Goal: Task Accomplishment & Management: Manage account settings

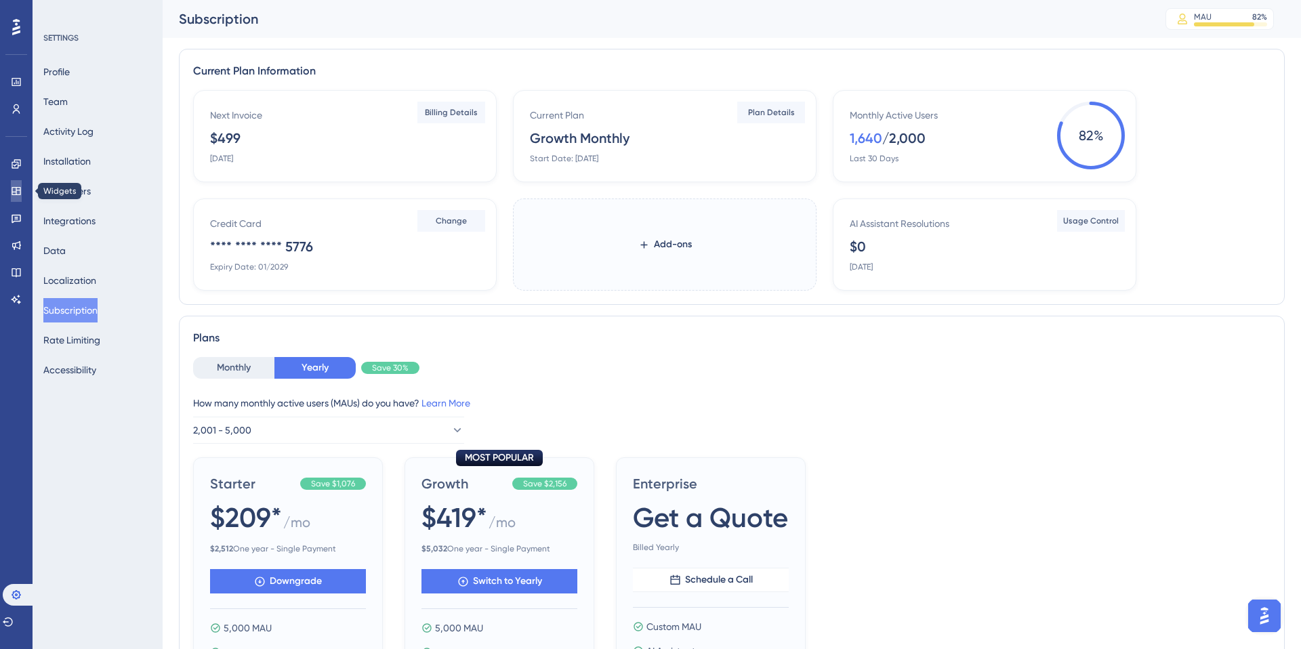
click at [15, 191] on icon at bounding box center [16, 191] width 11 height 11
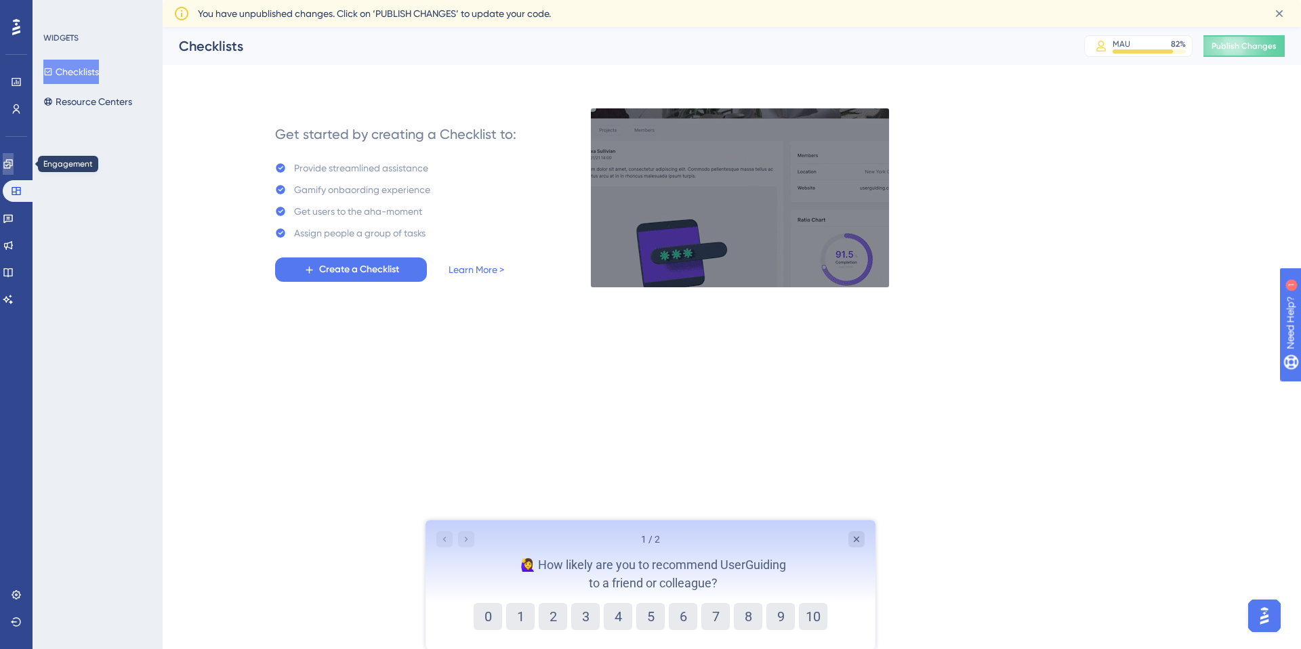
click at [14, 173] on link at bounding box center [8, 164] width 11 height 22
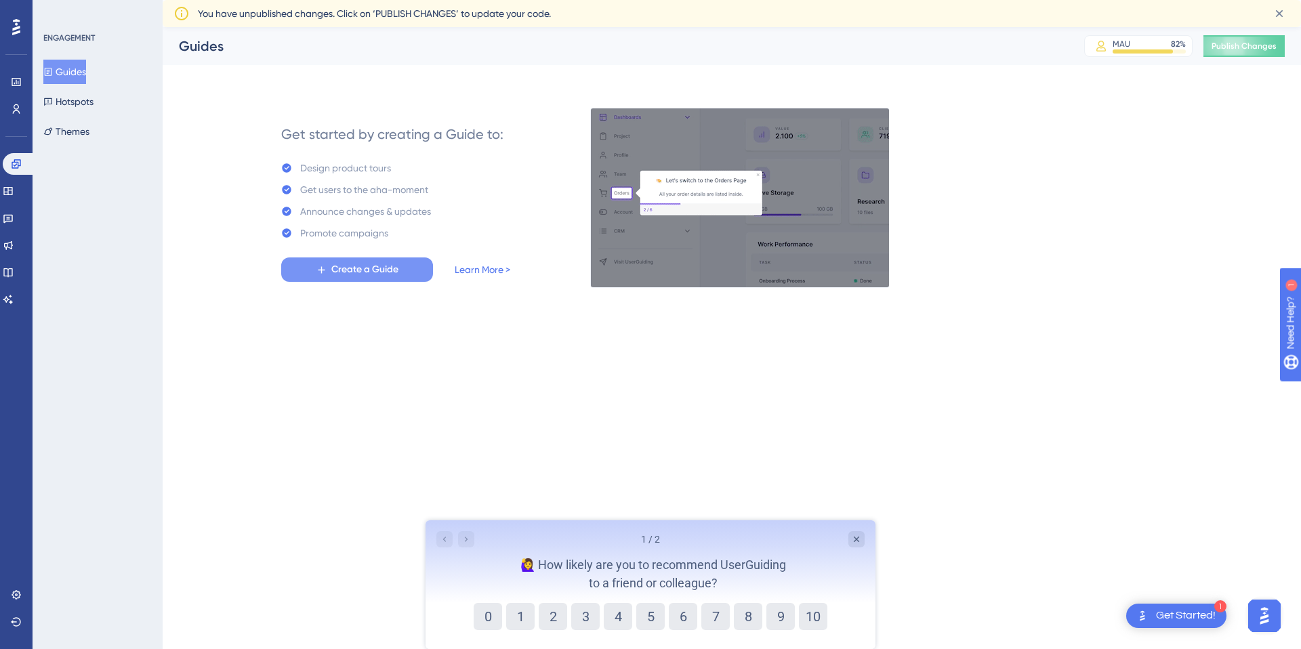
click at [327, 263] on button "Create a Guide" at bounding box center [357, 269] width 152 height 24
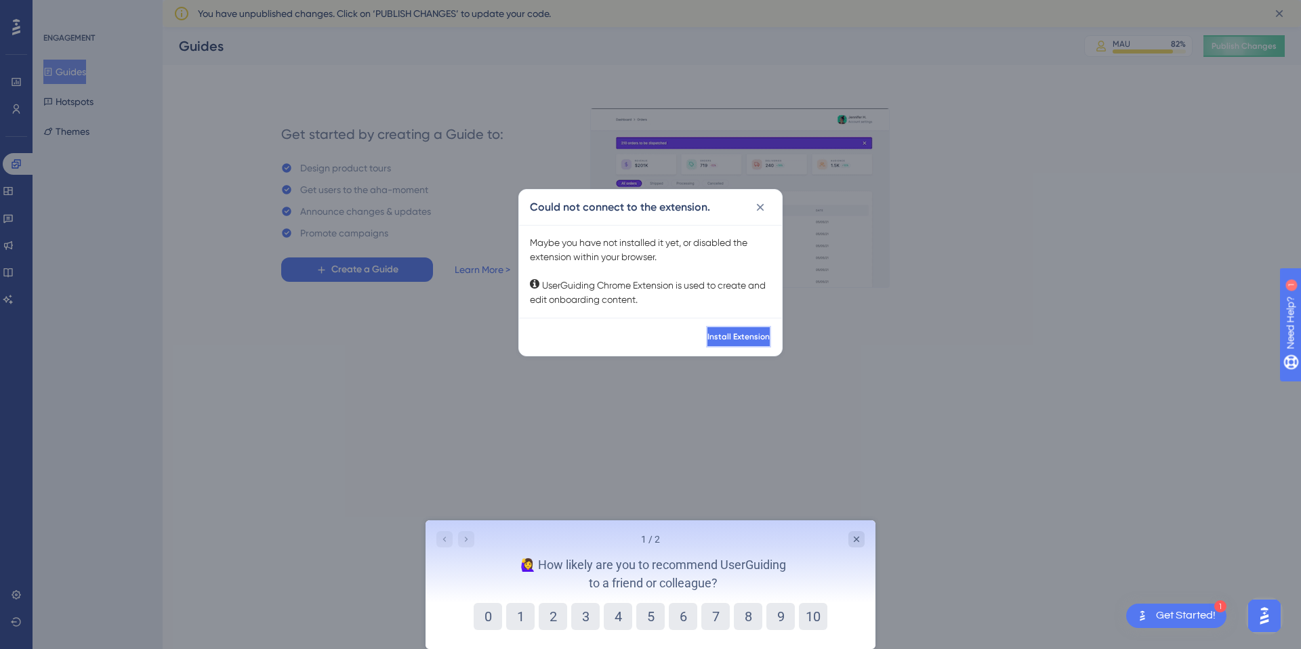
click at [728, 336] on span "Install Extension" at bounding box center [738, 336] width 62 height 11
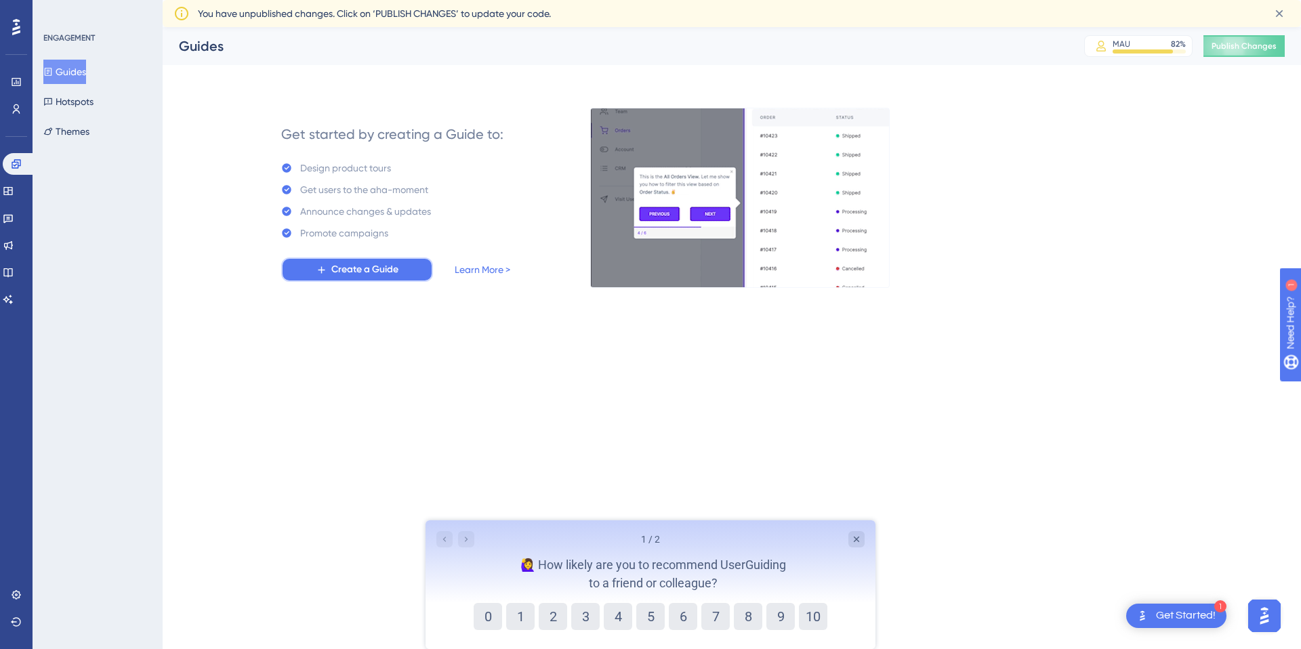
click at [331, 272] on span "Create a Guide" at bounding box center [364, 270] width 67 height 16
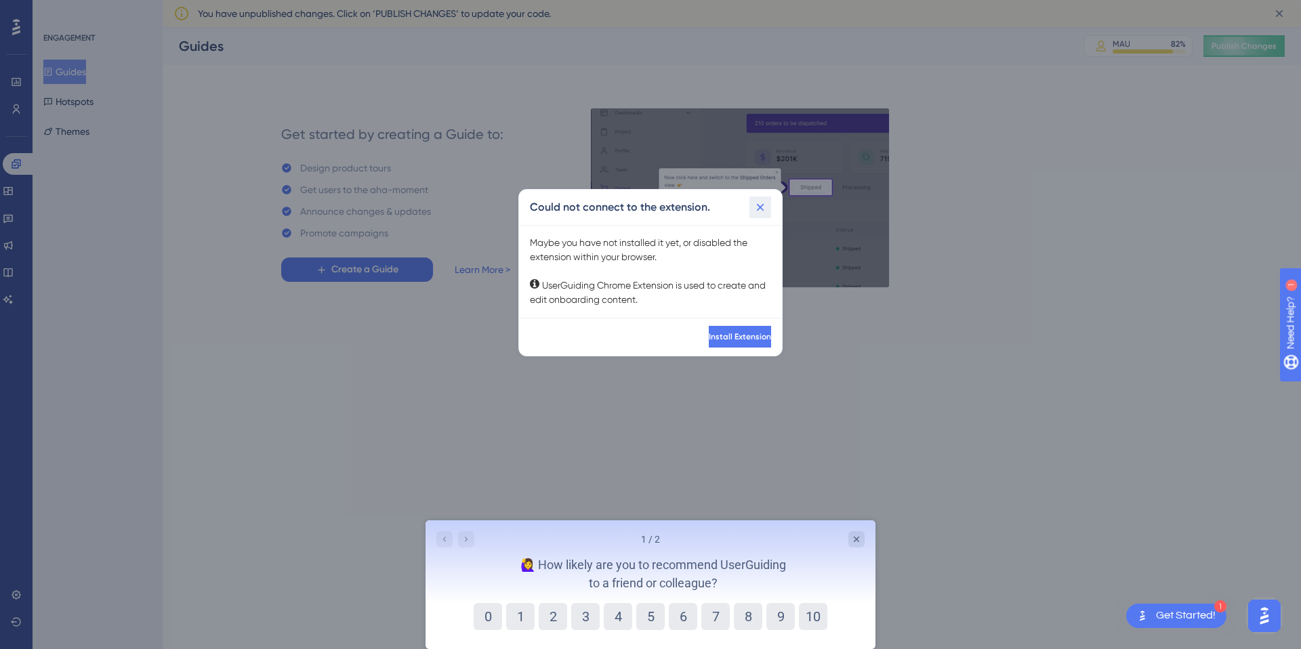
click at [768, 206] on button at bounding box center [760, 207] width 22 height 22
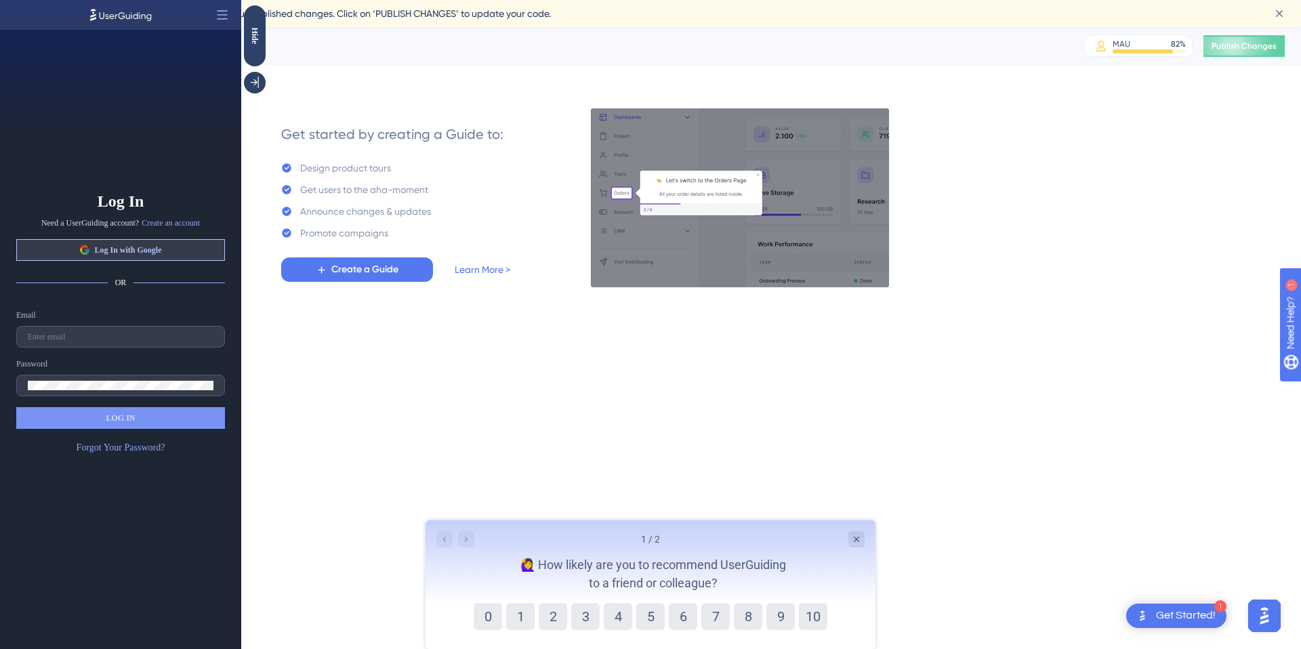
click at [175, 247] on button "Log In with Google" at bounding box center [120, 250] width 209 height 22
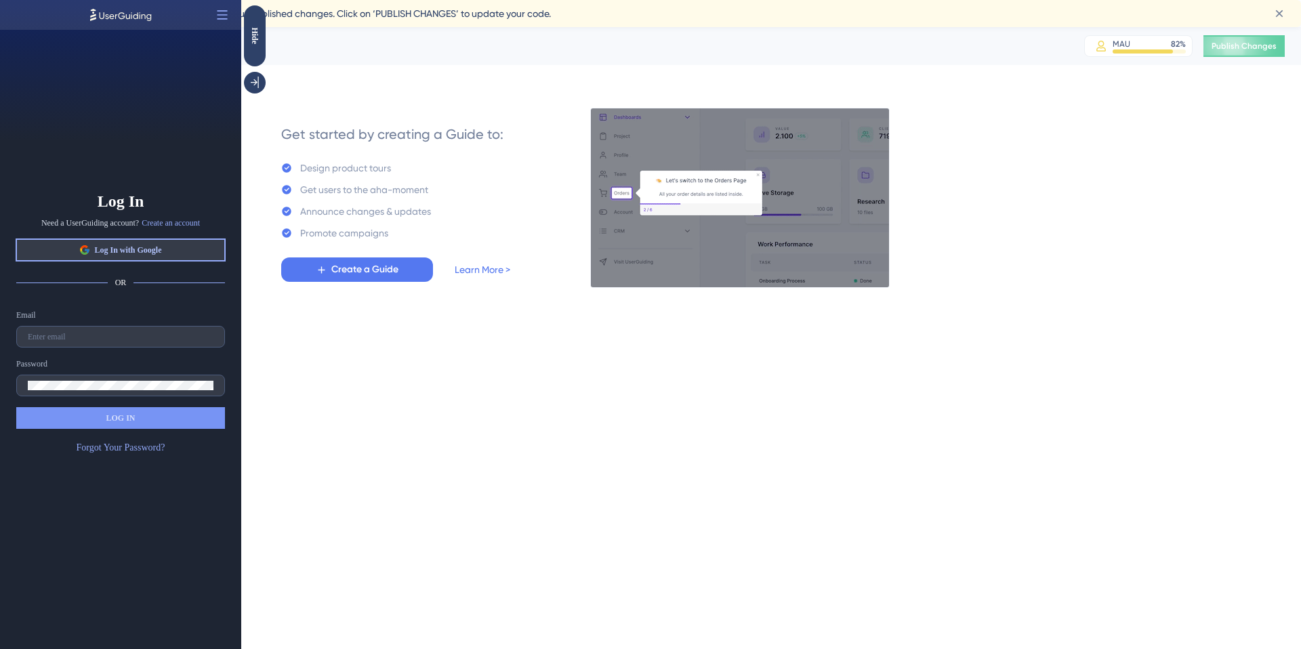
click at [159, 251] on span "Log In with Google" at bounding box center [127, 250] width 67 height 11
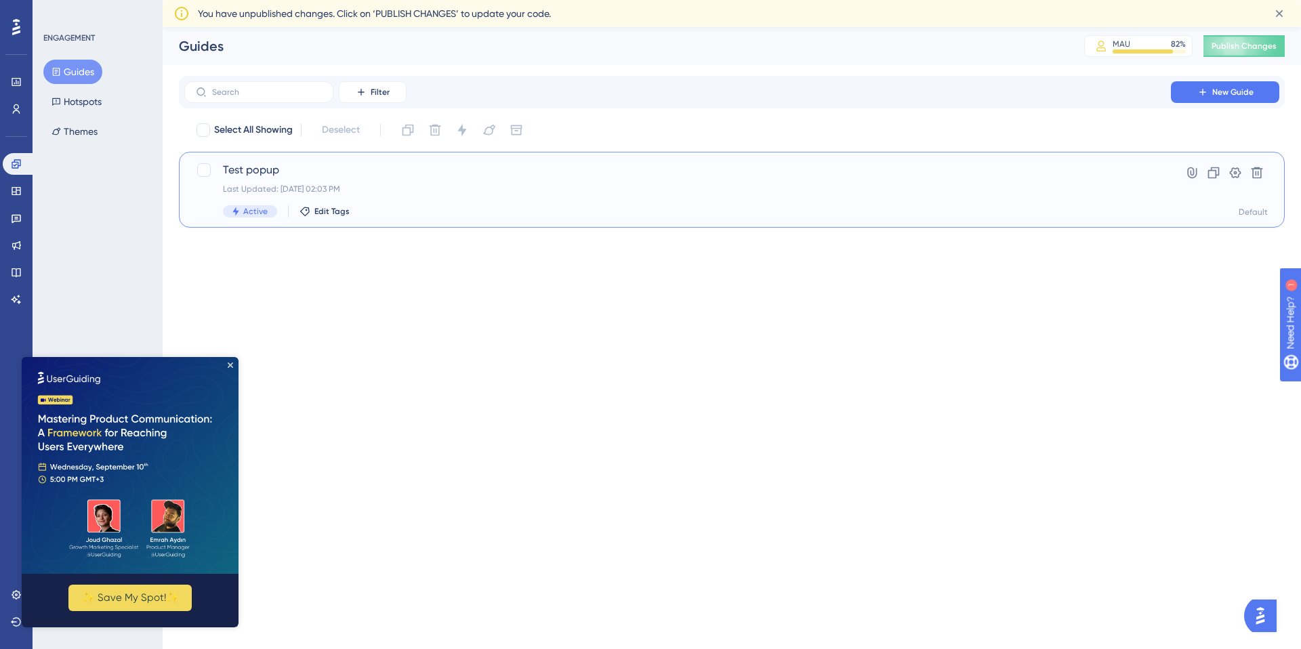
click at [280, 182] on div "Test popup Last Updated: Sep 02 2025, 02:03 PM Active Edit Tags" at bounding box center [677, 190] width 909 height 56
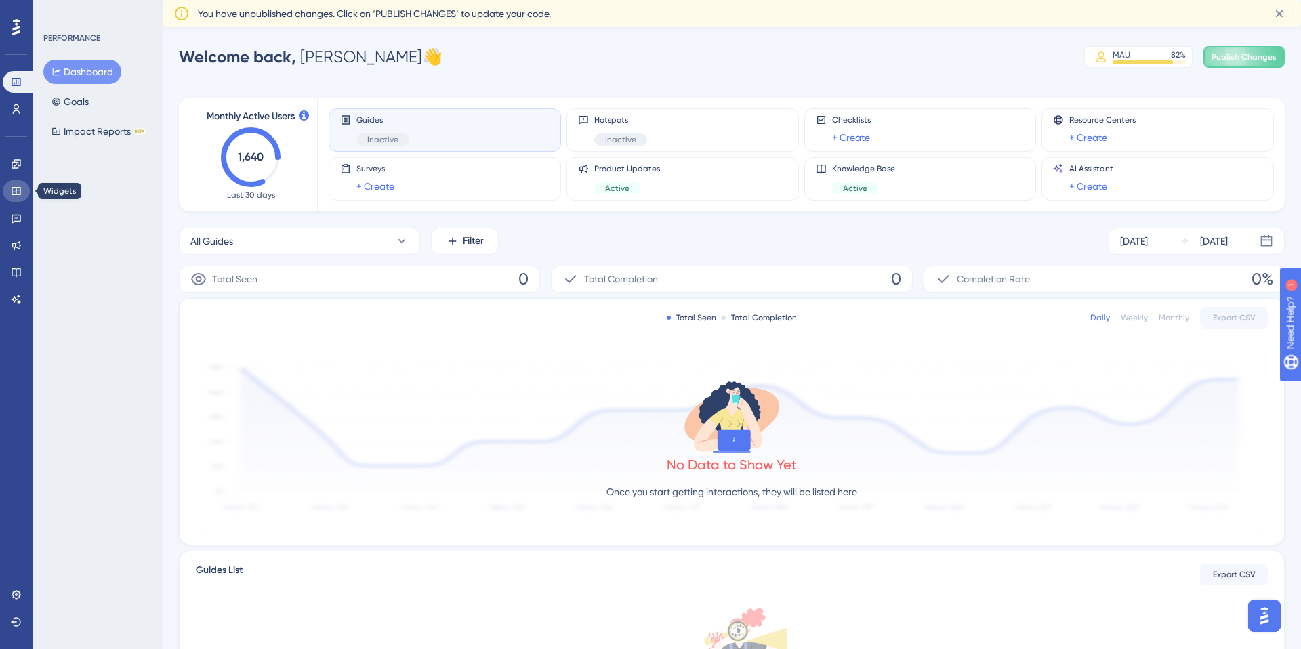
click at [20, 195] on icon at bounding box center [16, 191] width 11 height 11
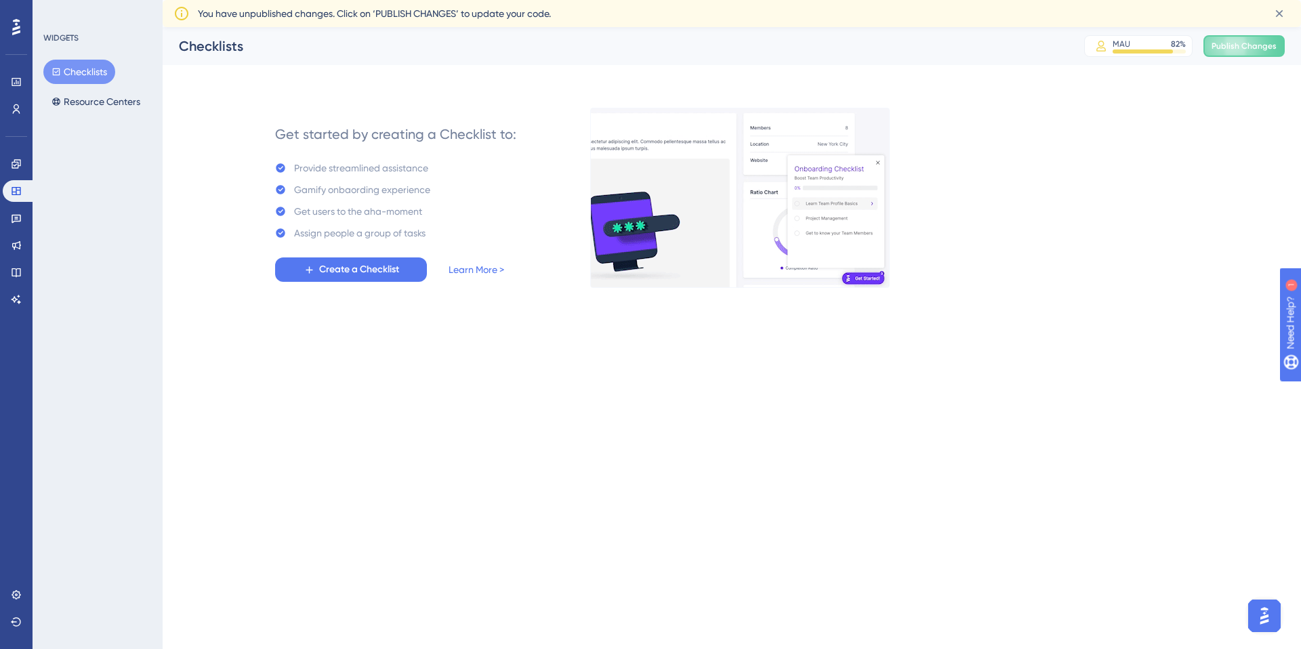
click at [14, 175] on div "Engagement Widgets Feedback Product Updates Knowledge Base AI Assistant" at bounding box center [16, 231] width 27 height 157
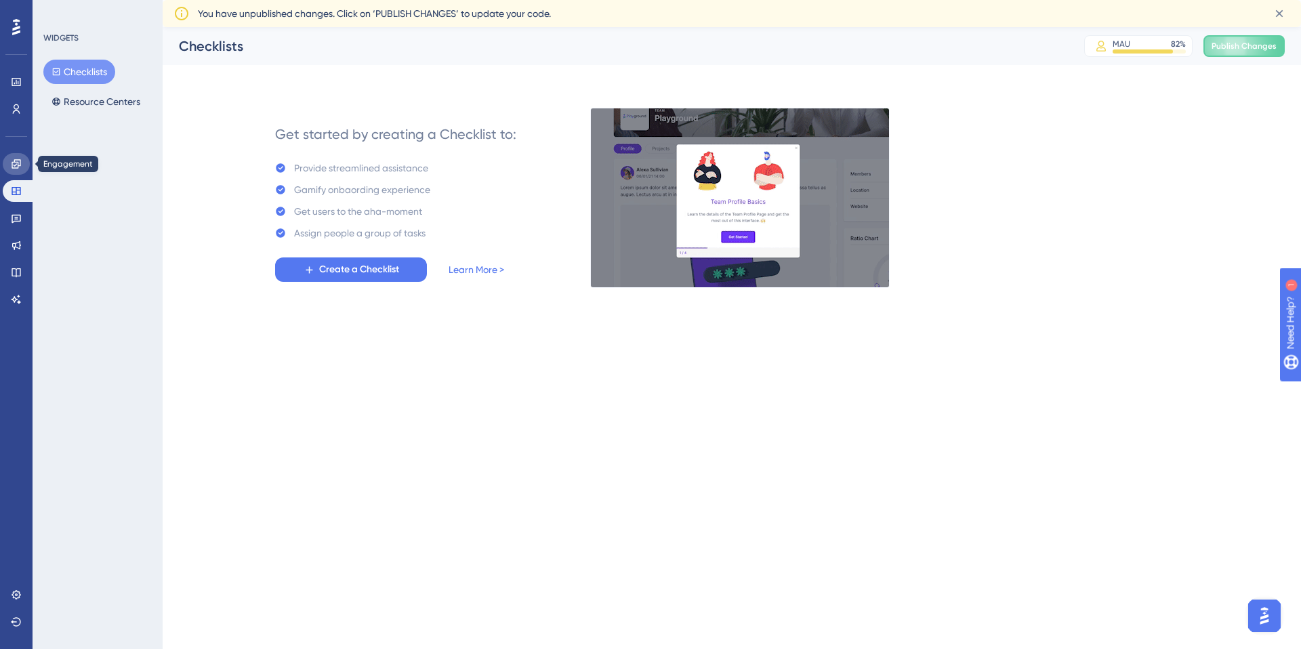
click at [19, 169] on icon at bounding box center [16, 164] width 11 height 11
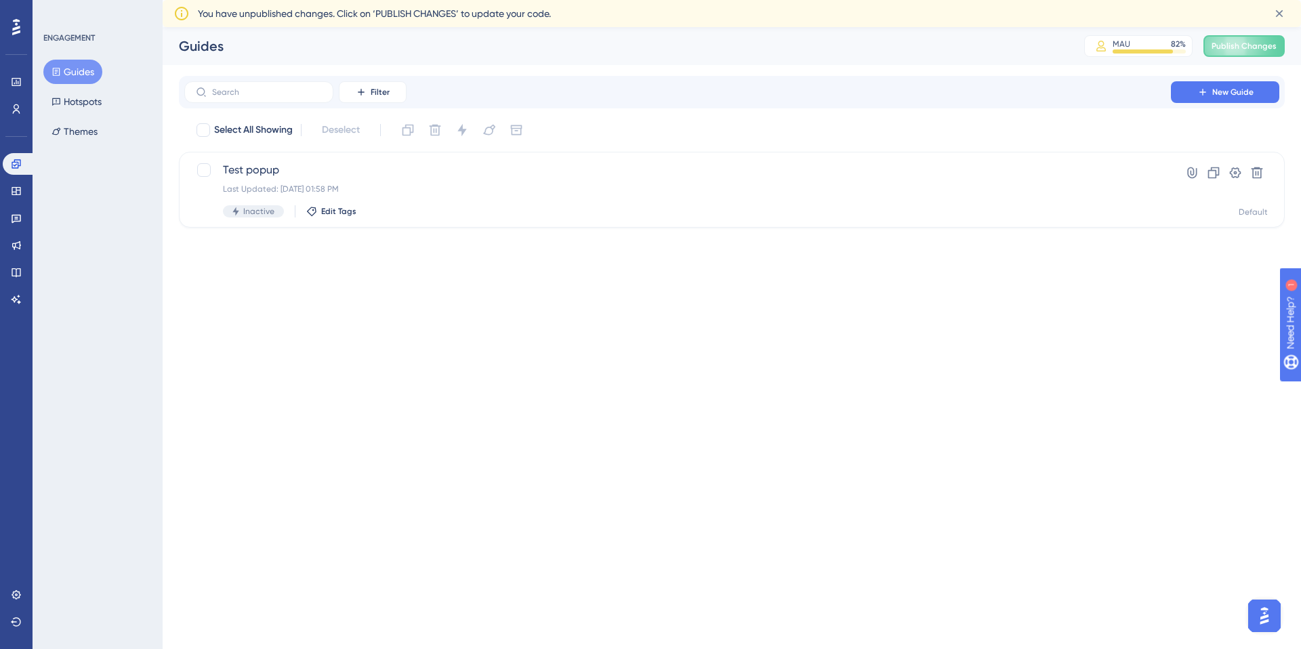
click at [81, 64] on button "Guides" at bounding box center [72, 72] width 59 height 24
click at [241, 213] on div "Inactive" at bounding box center [253, 211] width 61 height 12
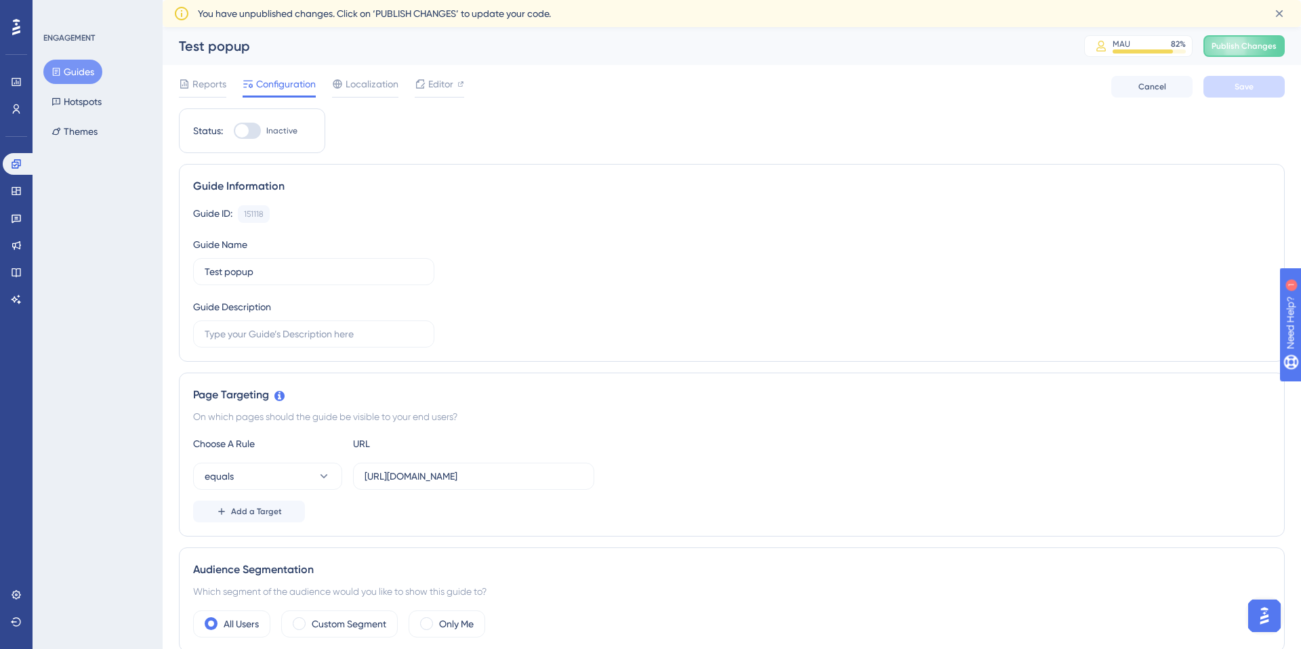
click at [252, 132] on div at bounding box center [247, 131] width 27 height 16
click at [234, 131] on input "Inactive" at bounding box center [233, 131] width 1 height 1
checkbox input "true"
click at [1268, 87] on button "Save" at bounding box center [1243, 87] width 81 height 22
click at [512, 480] on input "[URL][DOMAIN_NAME]" at bounding box center [473, 476] width 218 height 15
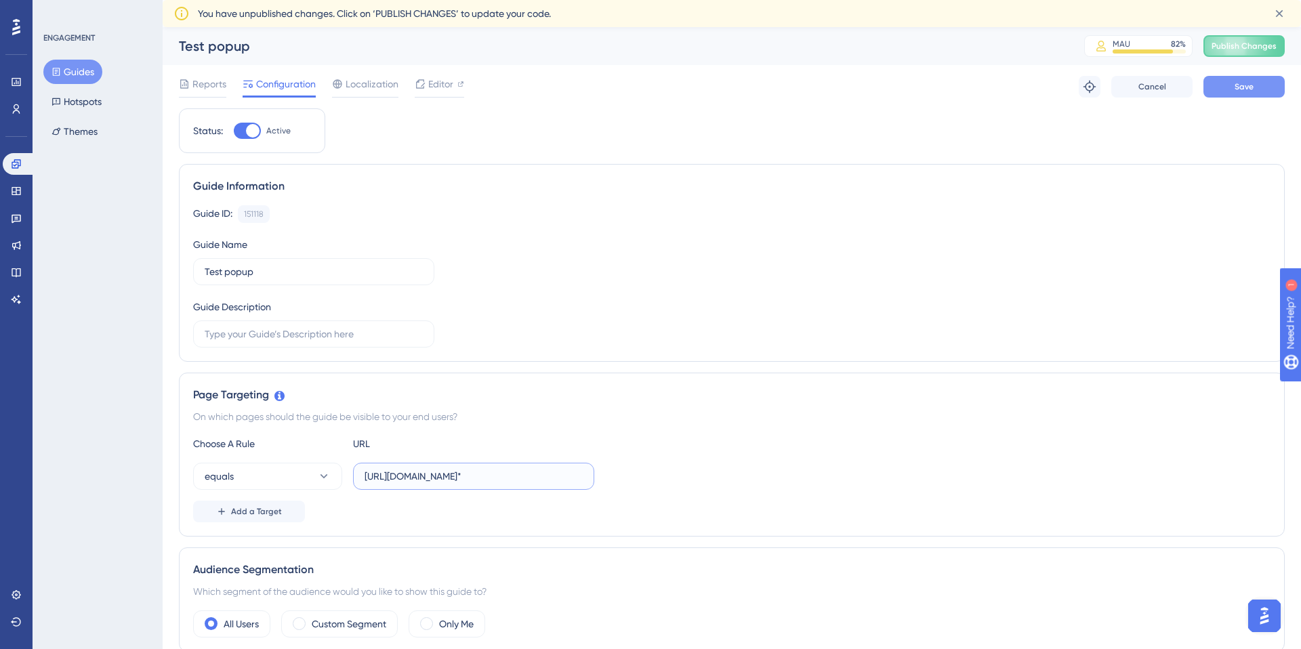
type input "[URL][DOMAIN_NAME]*"
click at [1257, 89] on button "Save" at bounding box center [1243, 87] width 81 height 22
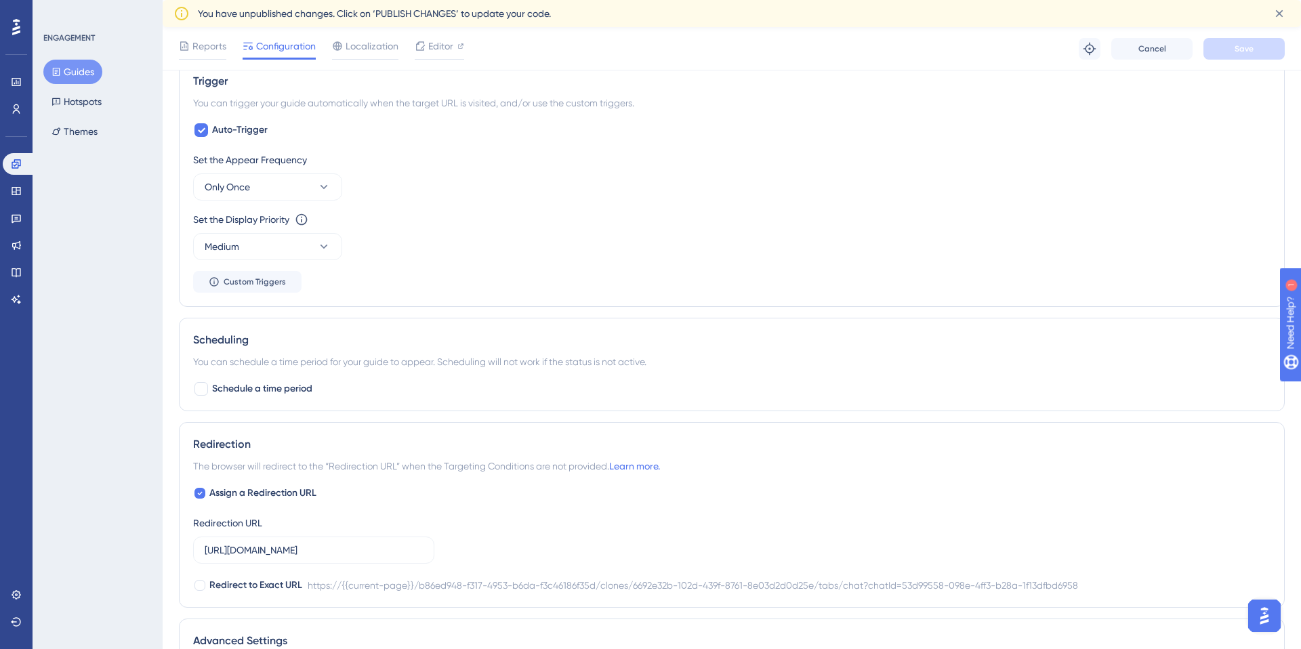
scroll to position [700, 0]
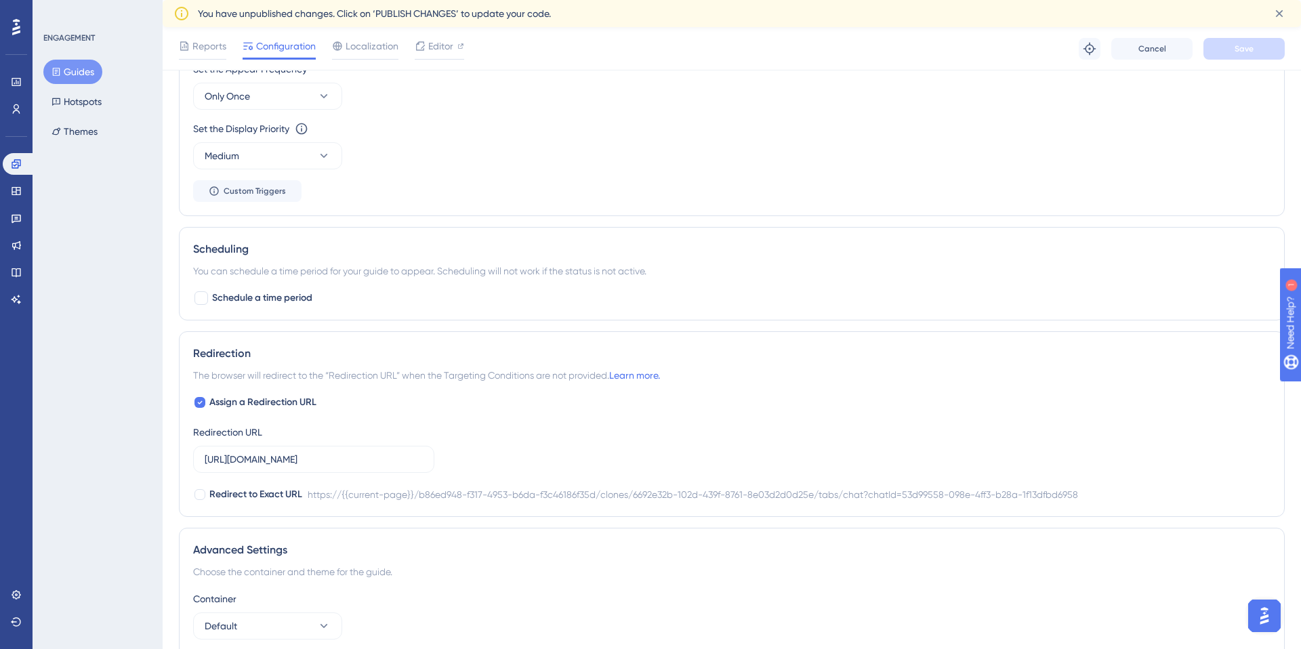
click at [71, 66] on button "Guides" at bounding box center [72, 72] width 59 height 24
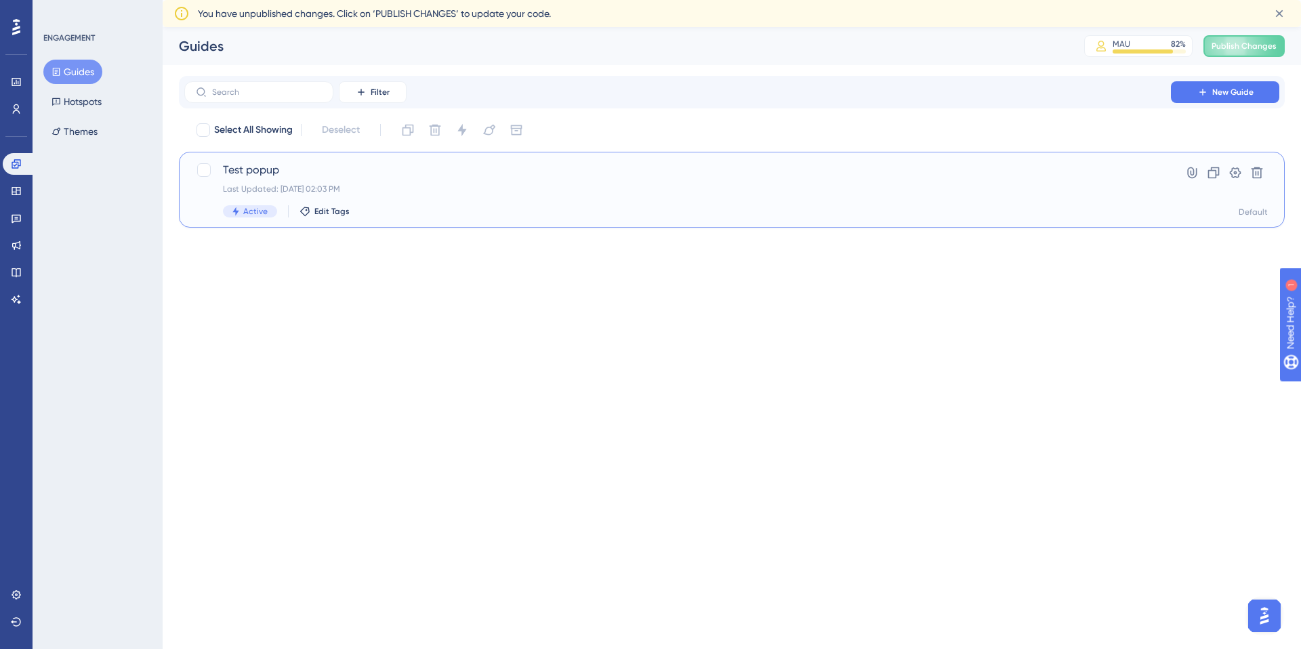
click at [389, 190] on div "Last Updated: [DATE] 02:03 PM" at bounding box center [677, 189] width 909 height 11
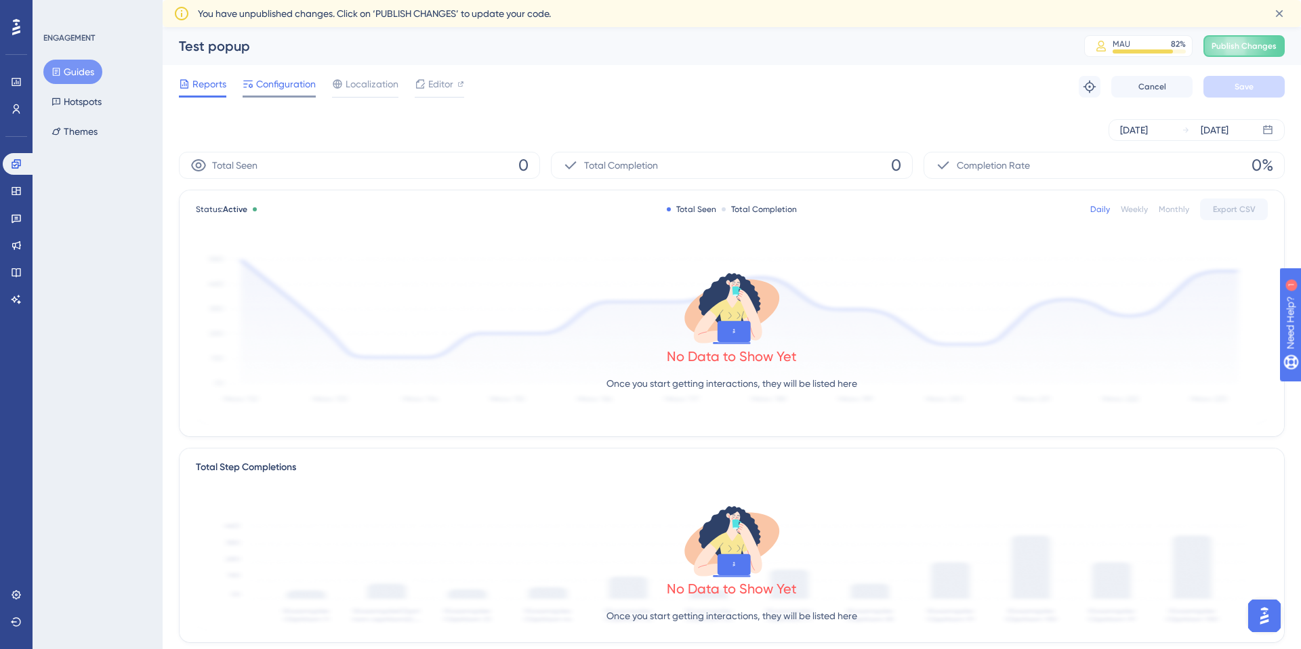
click at [294, 85] on span "Configuration" at bounding box center [286, 84] width 60 height 16
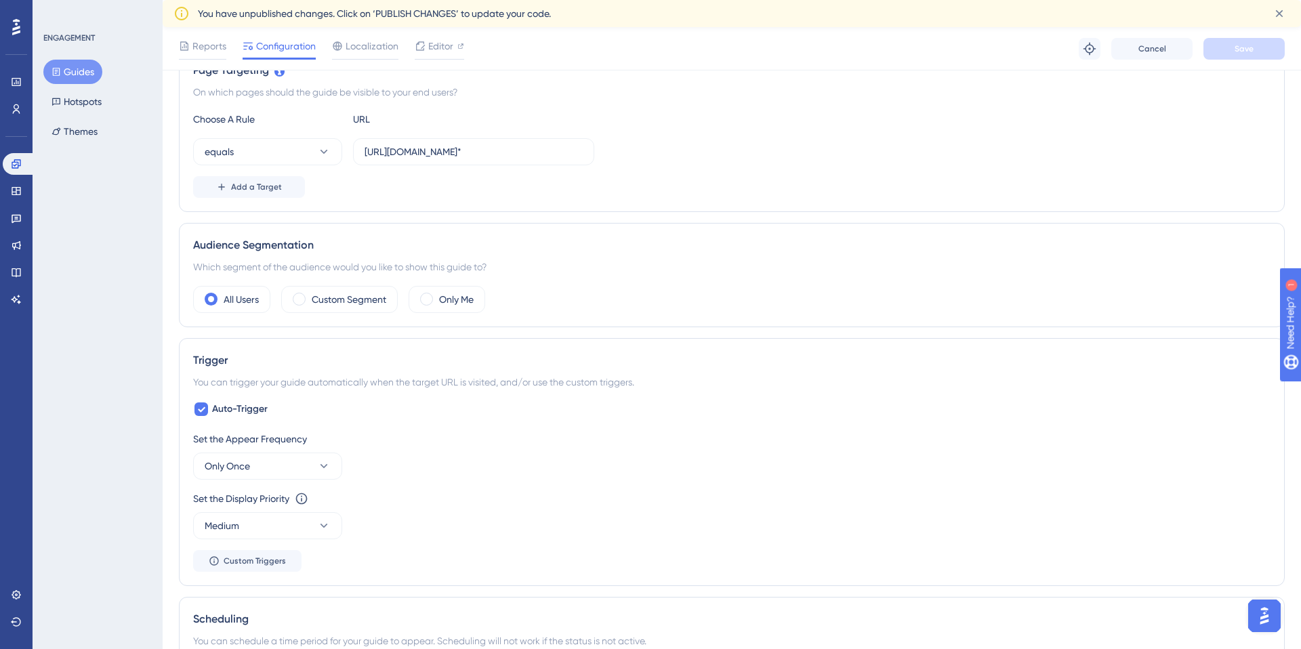
scroll to position [331, 0]
click at [299, 301] on span at bounding box center [299, 298] width 13 height 13
click at [310, 294] on input "radio" at bounding box center [310, 294] width 0 height 0
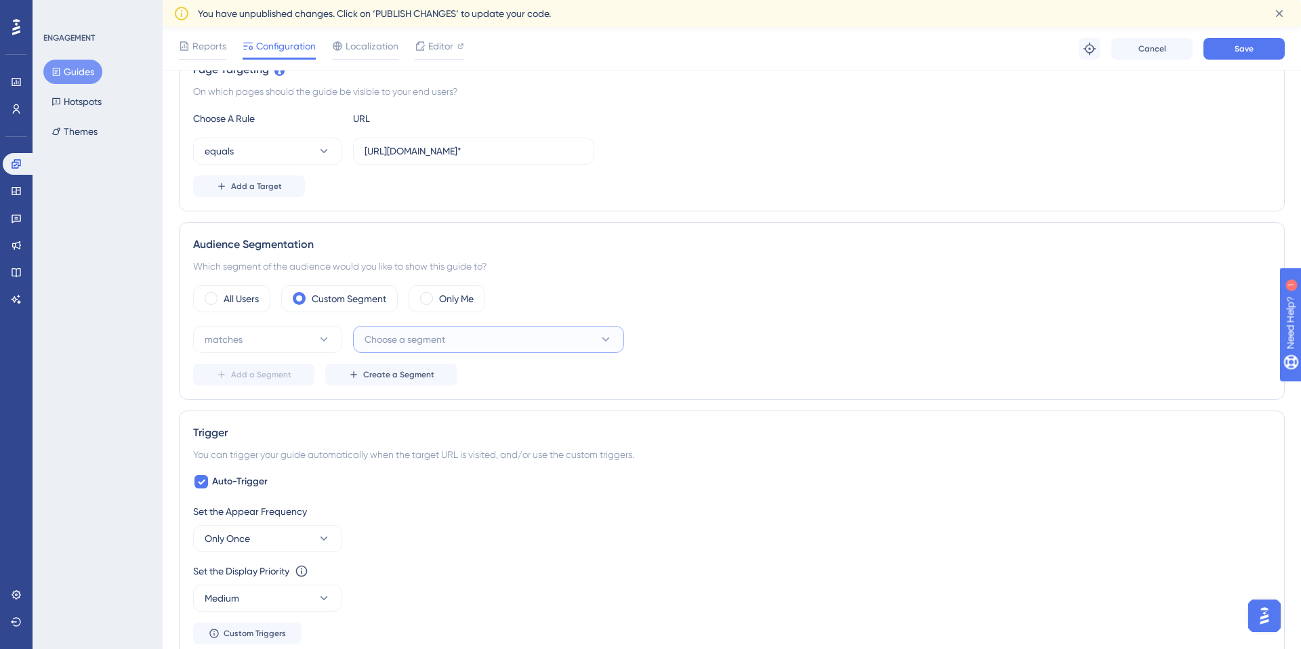
click at [443, 334] on span "Choose a segment" at bounding box center [404, 339] width 81 height 16
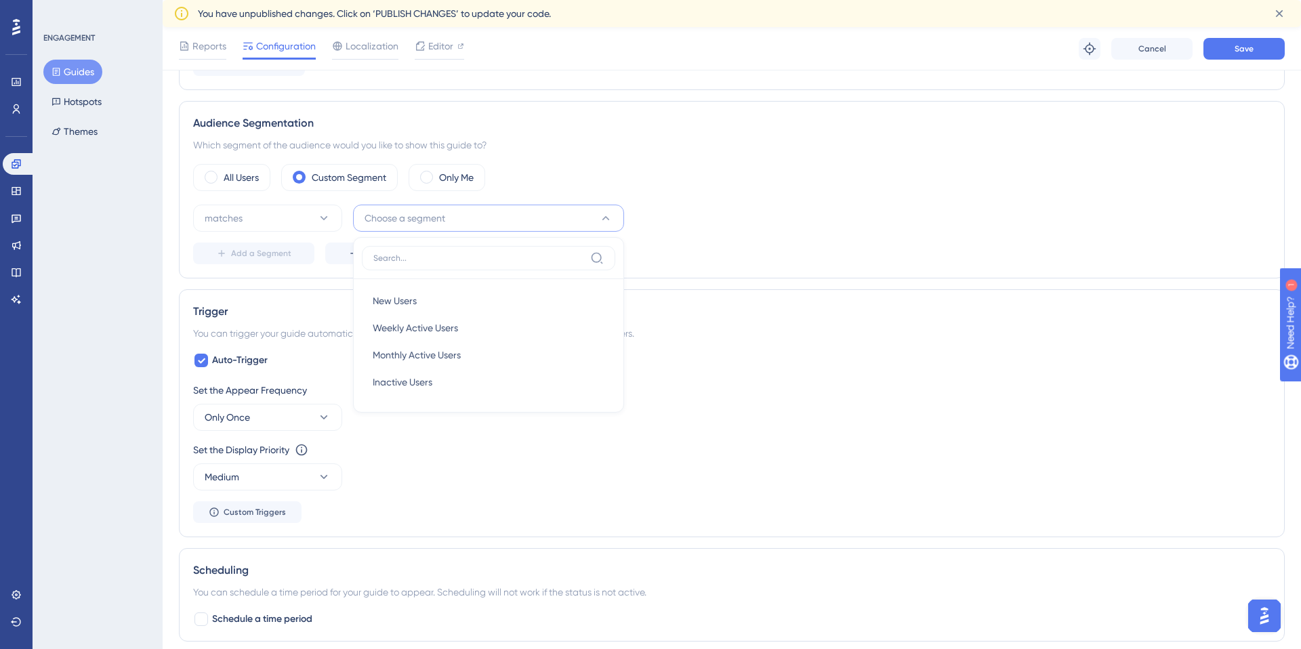
click at [798, 211] on div "matches Choose a segment New Users New Users Weekly Active Users Weekly Active …" at bounding box center [731, 218] width 1077 height 27
click at [419, 251] on span "Create a Segment" at bounding box center [398, 253] width 71 height 11
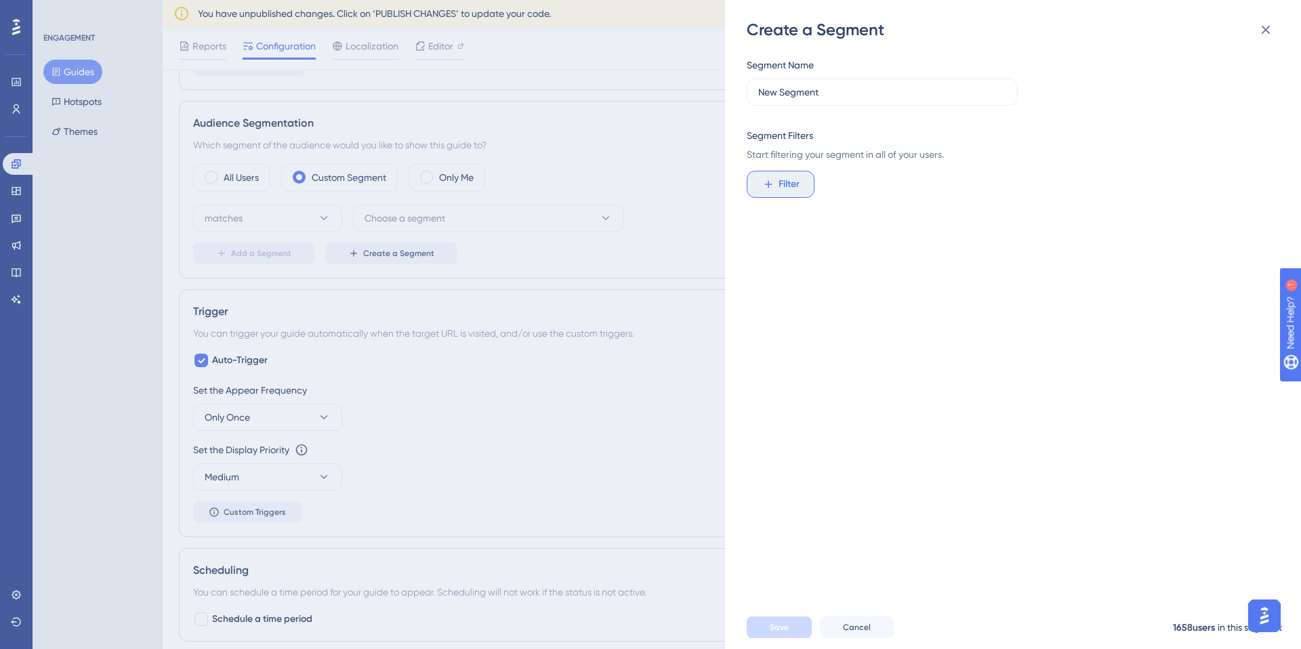
click at [799, 176] on span "Filter" at bounding box center [788, 184] width 21 height 16
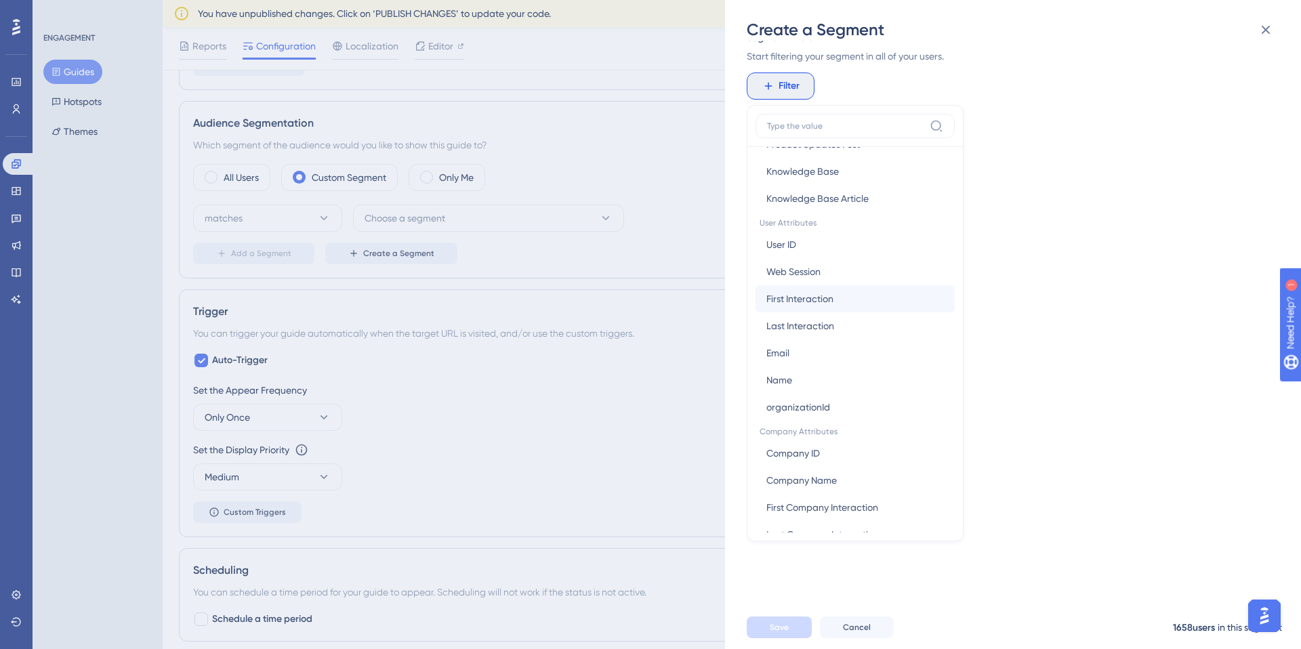
scroll to position [551, 0]
click at [827, 346] on button "Email Email" at bounding box center [854, 352] width 199 height 27
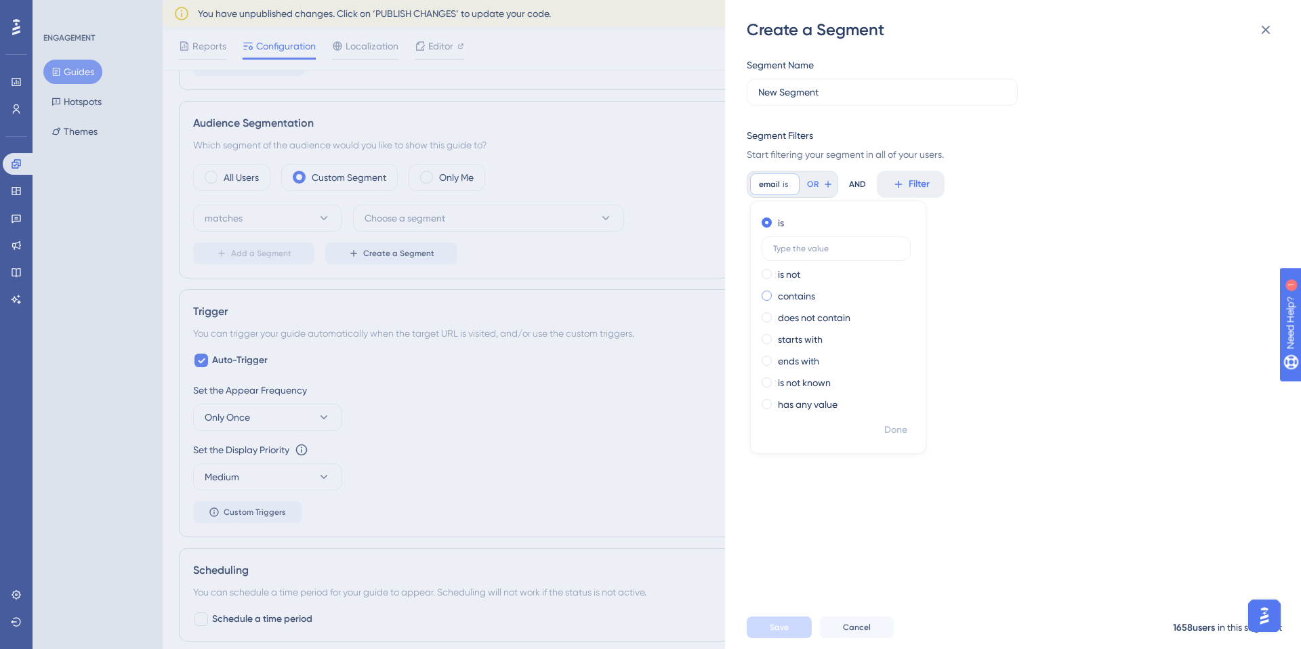
click at [769, 295] on span at bounding box center [767, 296] width 10 height 10
click at [776, 293] on input "radio" at bounding box center [776, 293] width 0 height 0
type input "@[DOMAIN_NAME]"
click at [906, 434] on span "Done" at bounding box center [895, 430] width 23 height 16
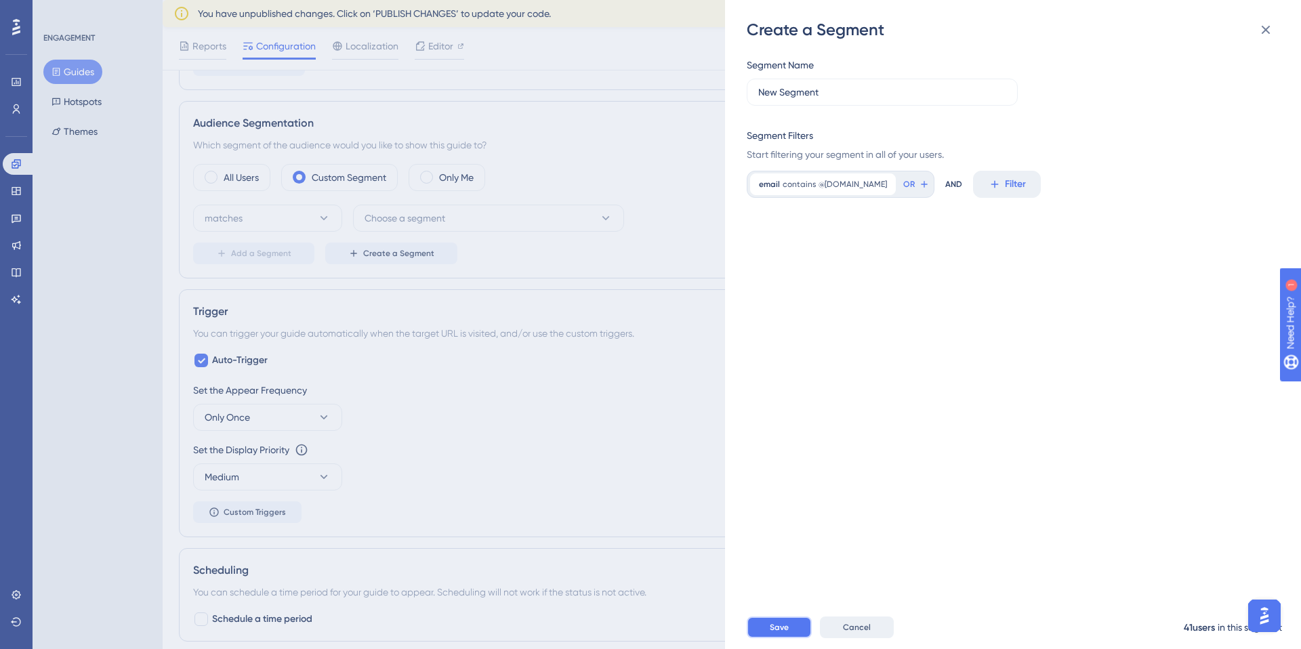
drag, startPoint x: 792, startPoint y: 623, endPoint x: 817, endPoint y: 622, distance: 25.1
click at [793, 623] on button "Save" at bounding box center [779, 628] width 65 height 22
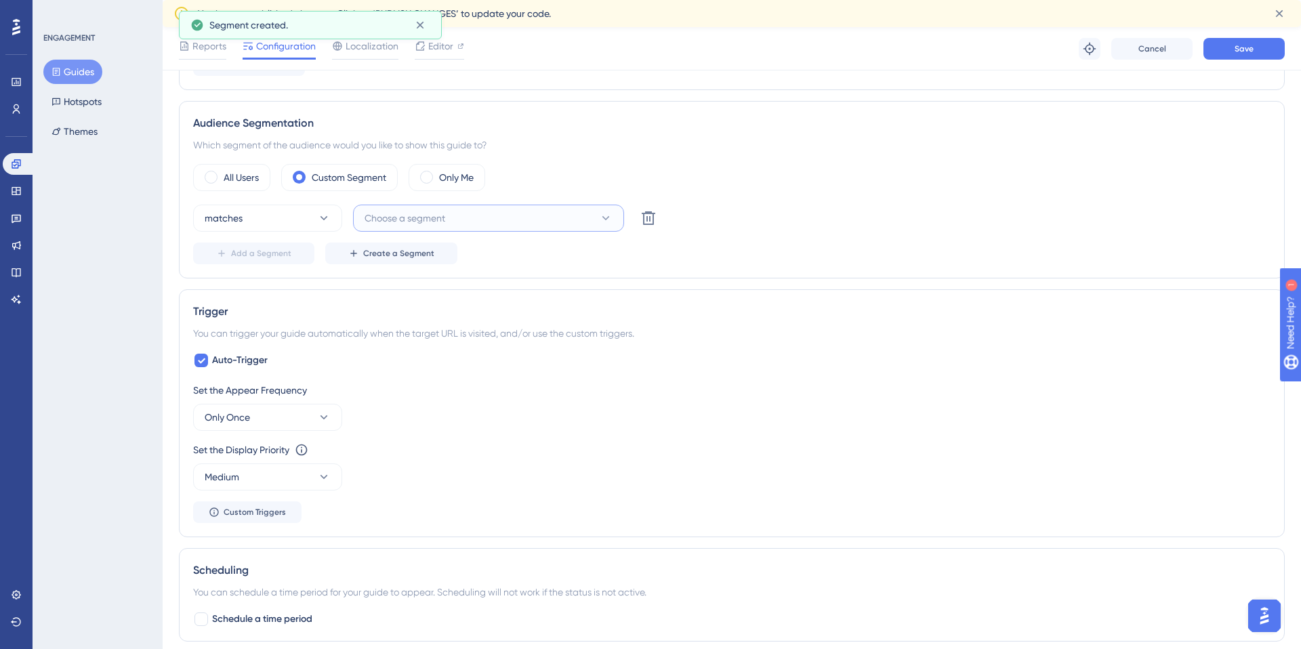
click at [445, 207] on button "Choose a segment" at bounding box center [488, 218] width 271 height 27
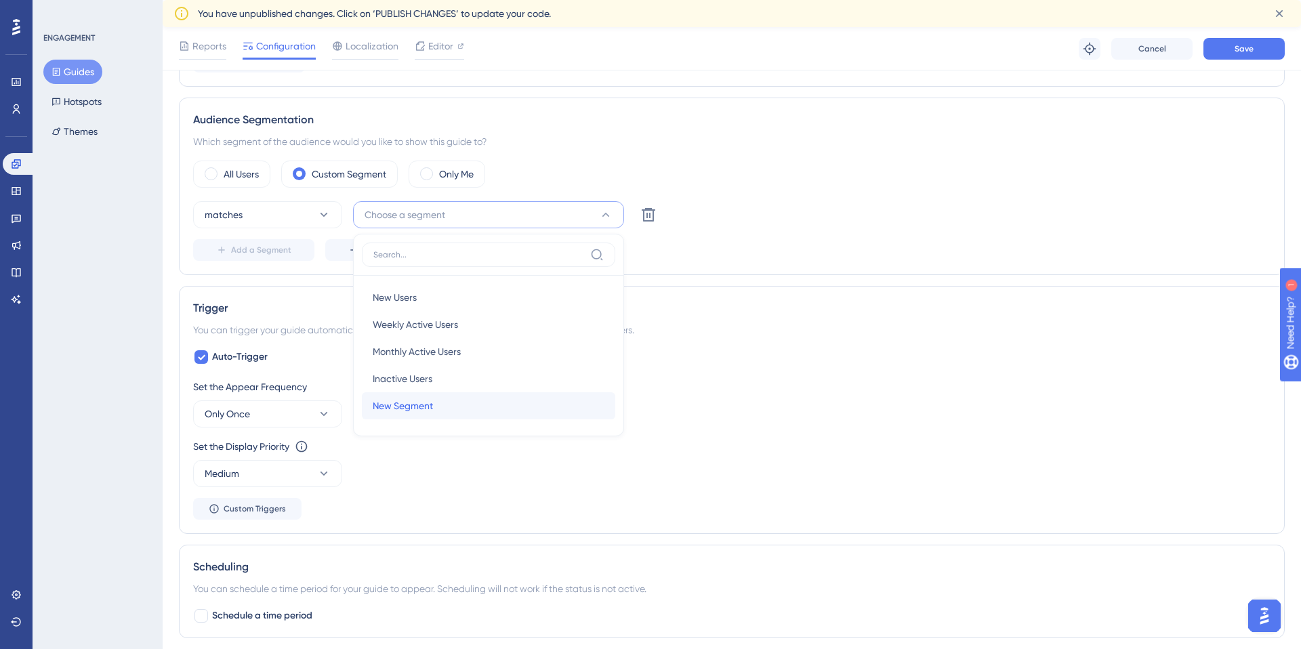
click at [417, 408] on span "New Segment" at bounding box center [403, 406] width 60 height 16
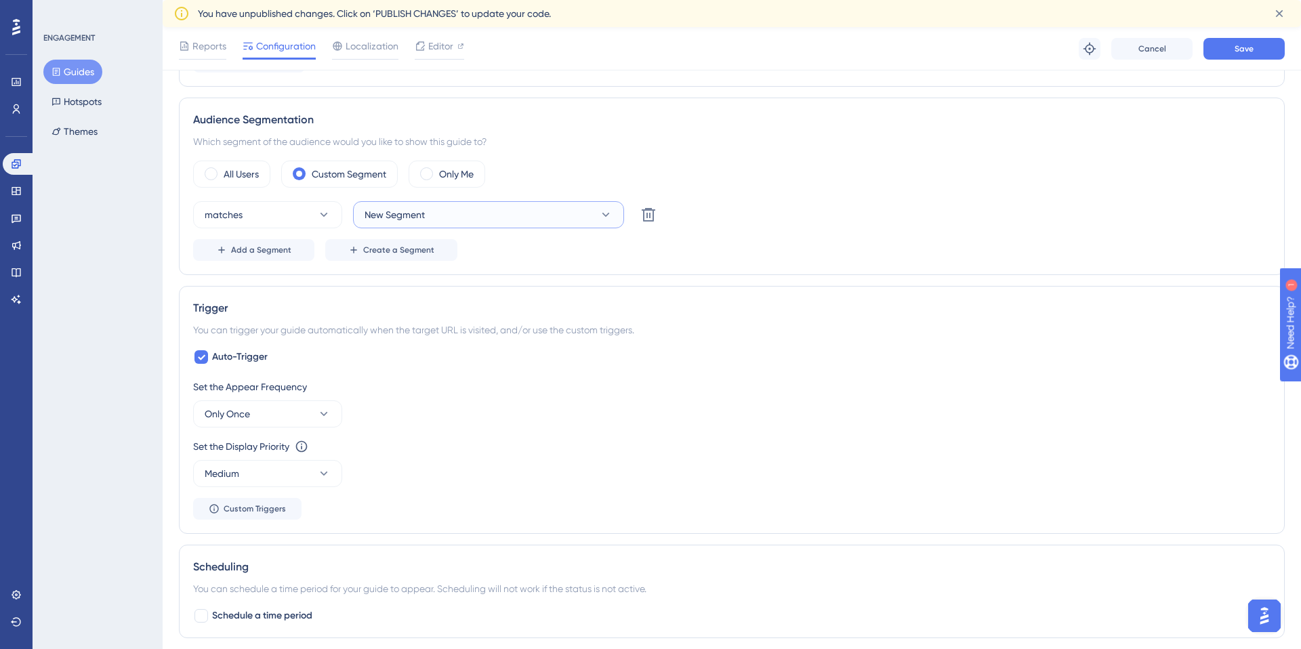
click at [613, 214] on button "New Segment" at bounding box center [488, 214] width 271 height 27
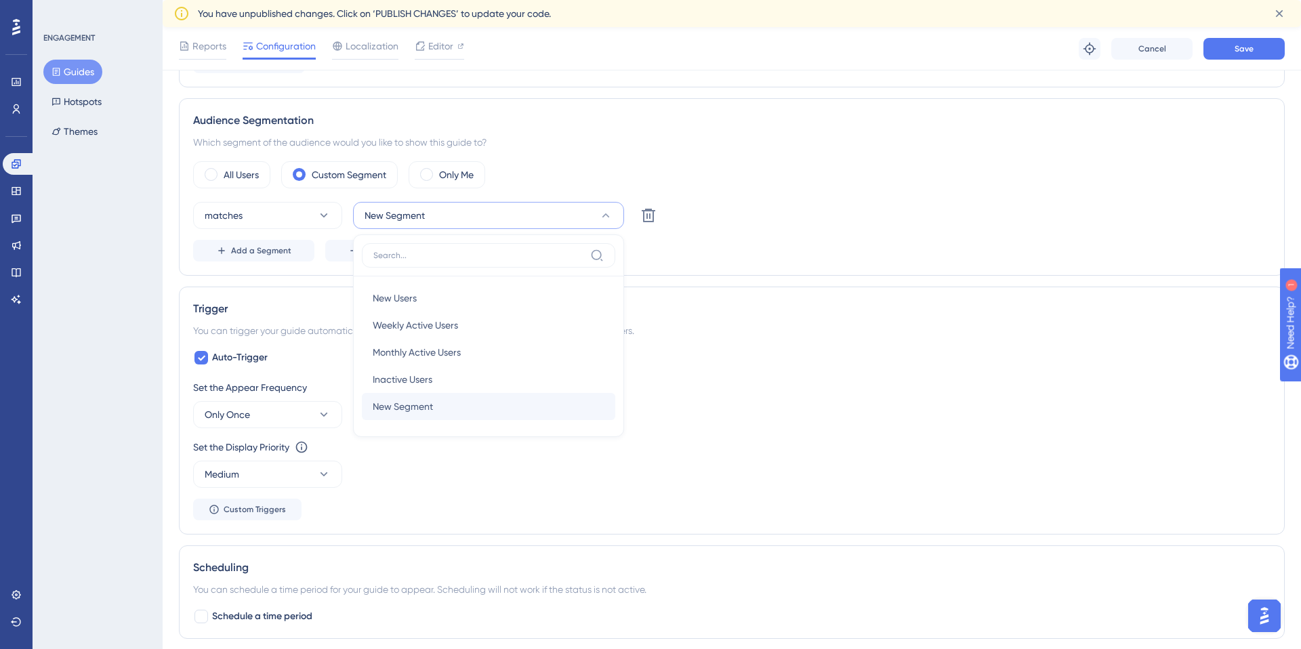
scroll to position [451, 0]
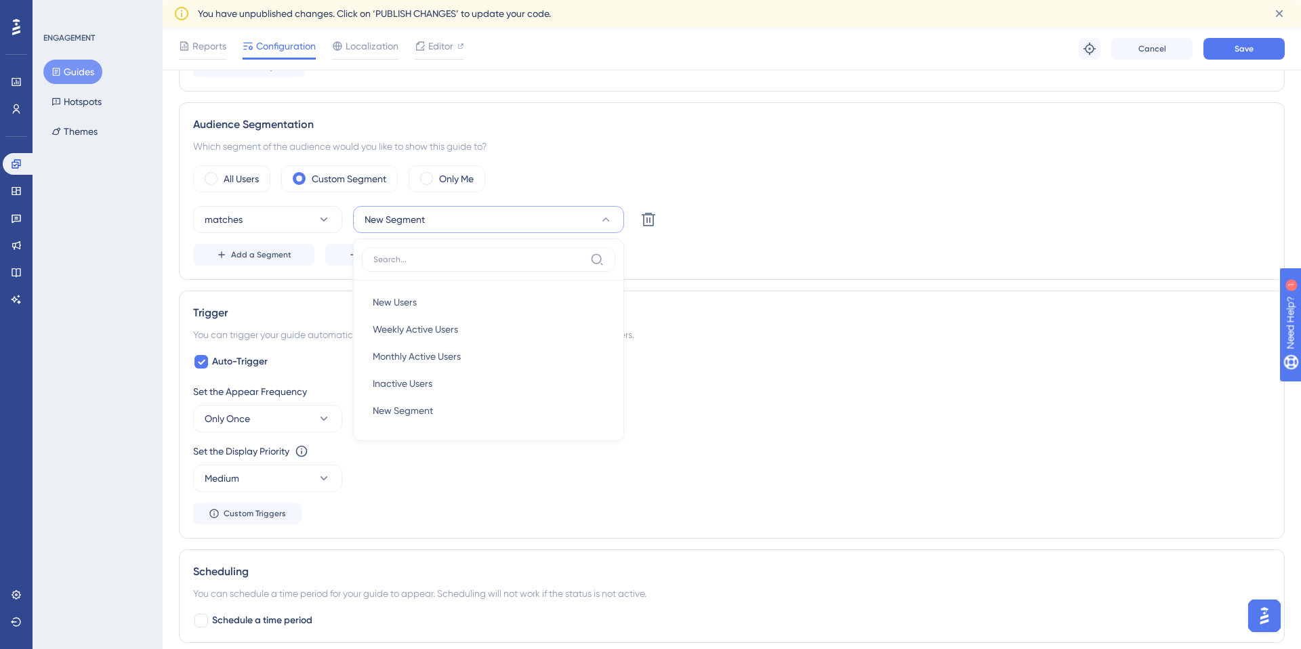
click at [785, 229] on div "matches New Segment New Users New Users Weekly Active Users Weekly Active Users…" at bounding box center [731, 219] width 1077 height 27
click at [383, 253] on span "Create a Segment" at bounding box center [398, 254] width 71 height 11
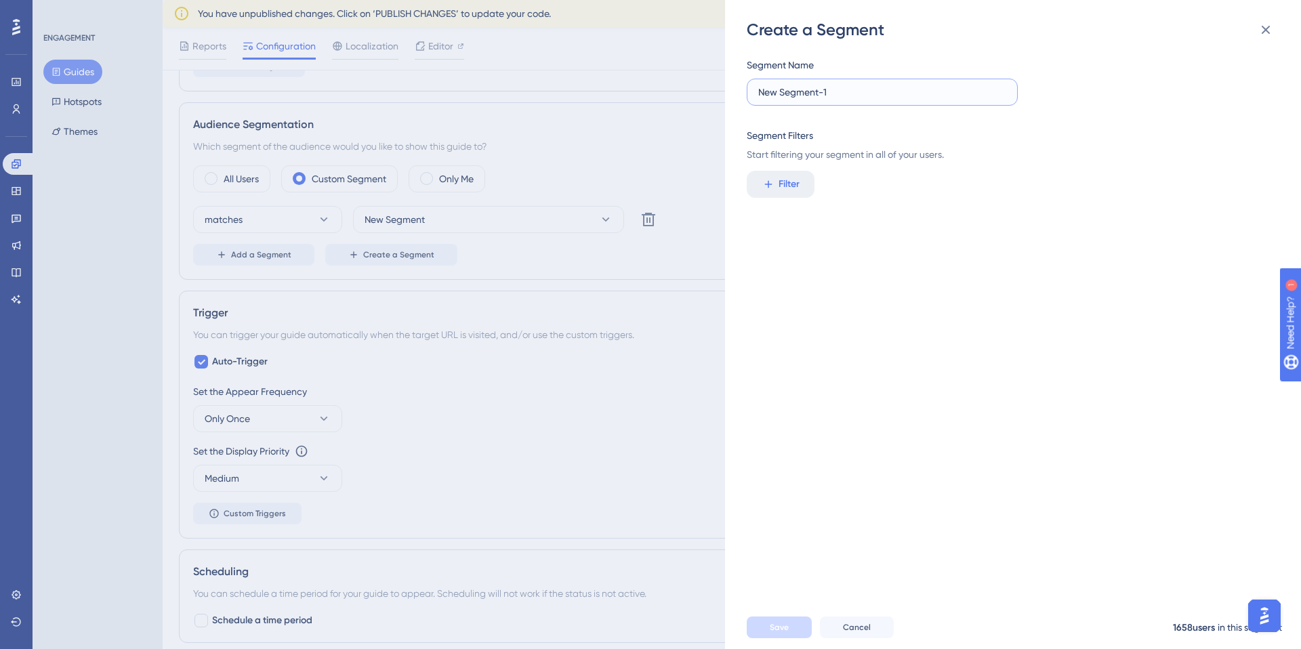
click at [851, 91] on input "New Segment-1" at bounding box center [882, 92] width 248 height 15
type input "C"
type input "Internal only"
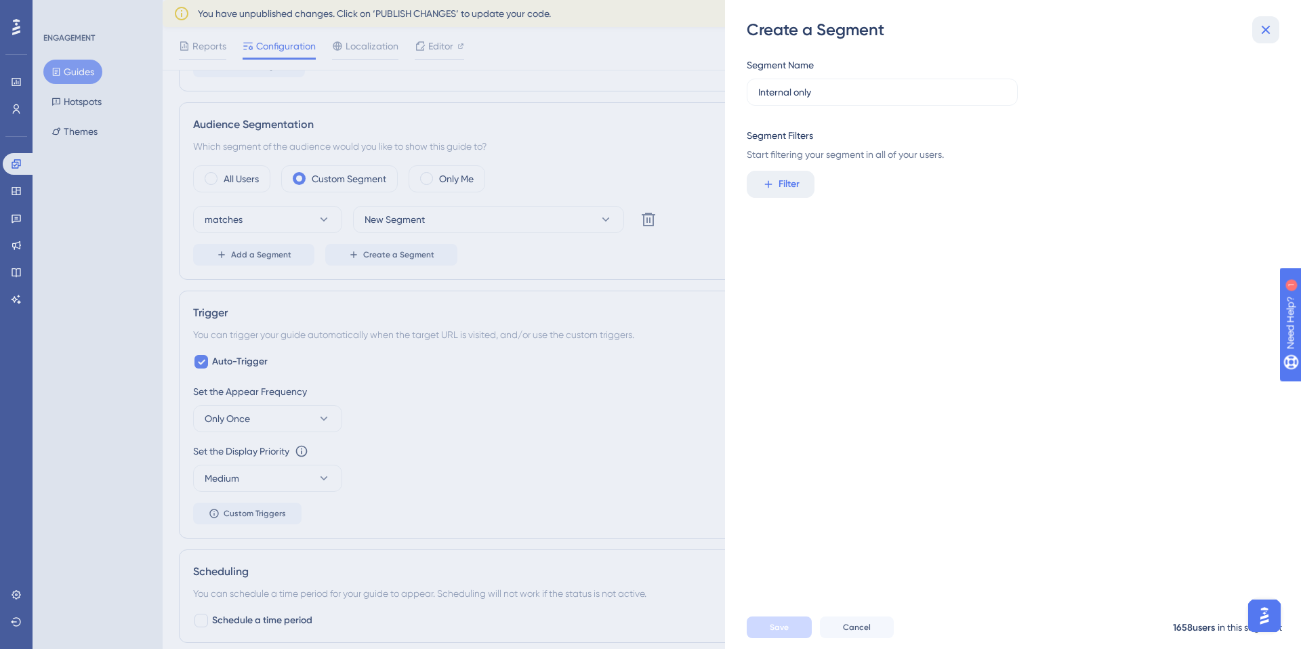
click at [1266, 28] on icon at bounding box center [1265, 30] width 16 height 16
